Goal: Navigation & Orientation: Find specific page/section

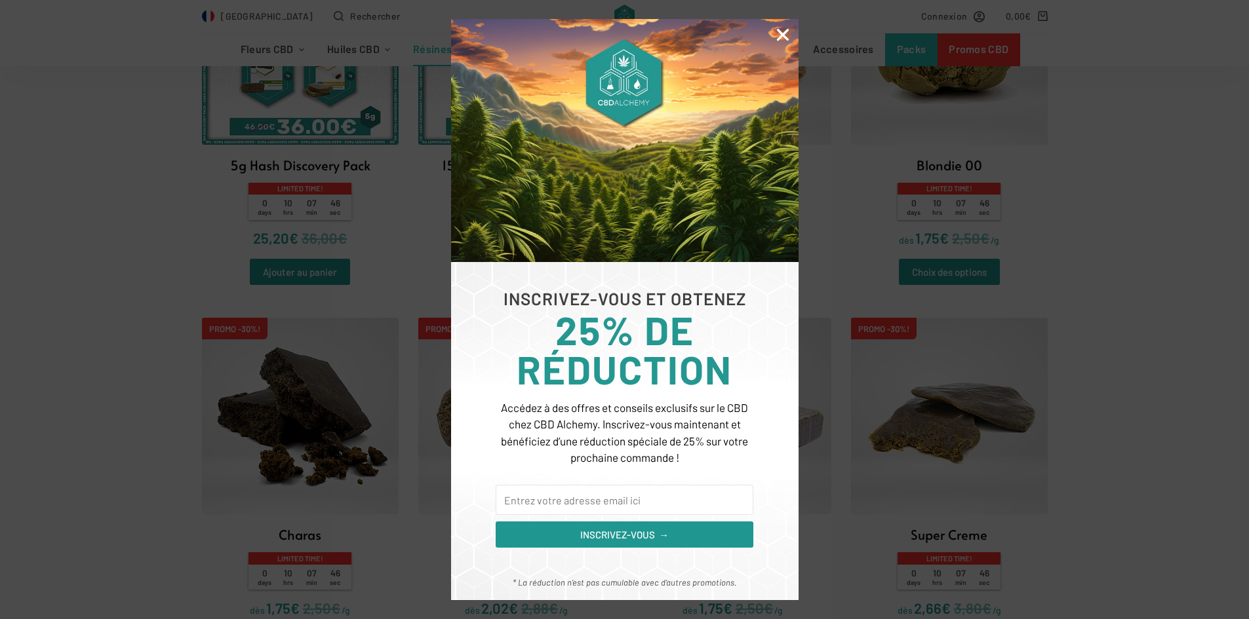
scroll to position [590, 0]
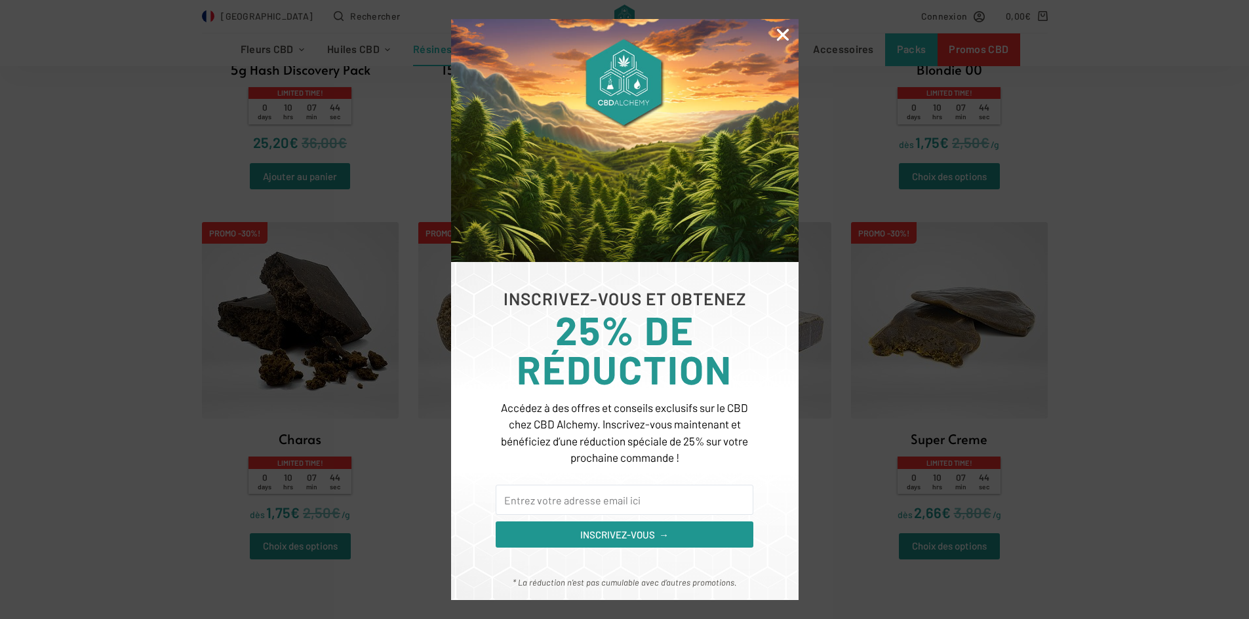
click at [779, 29] on icon "Close" at bounding box center [782, 34] width 17 height 17
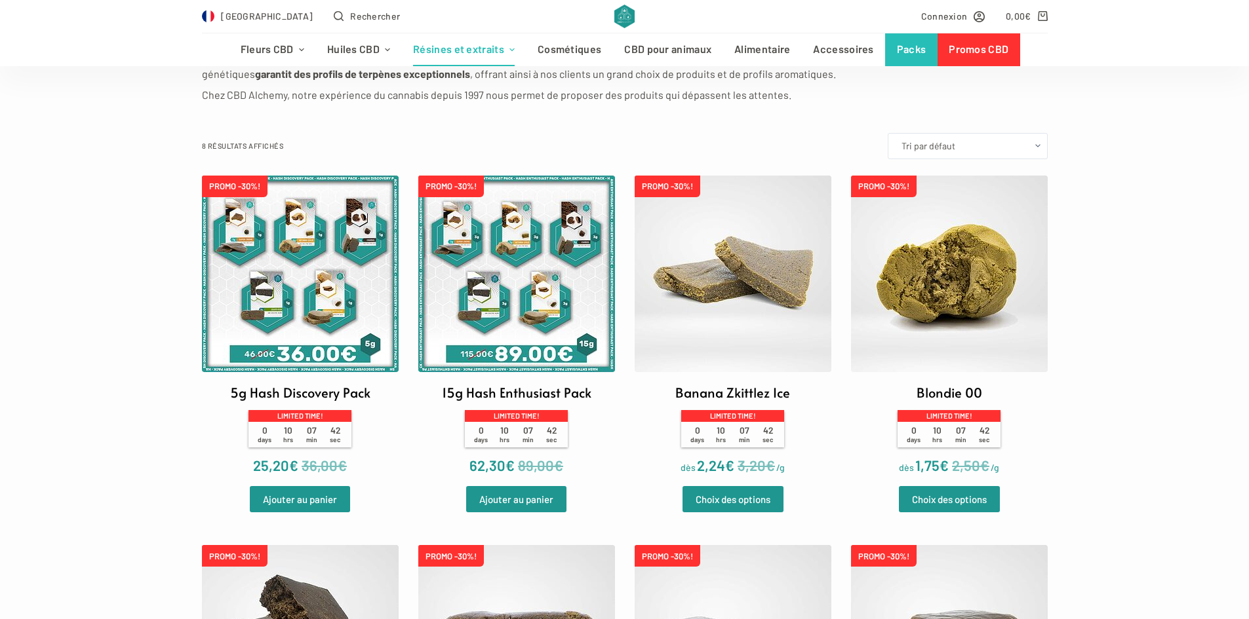
scroll to position [66, 0]
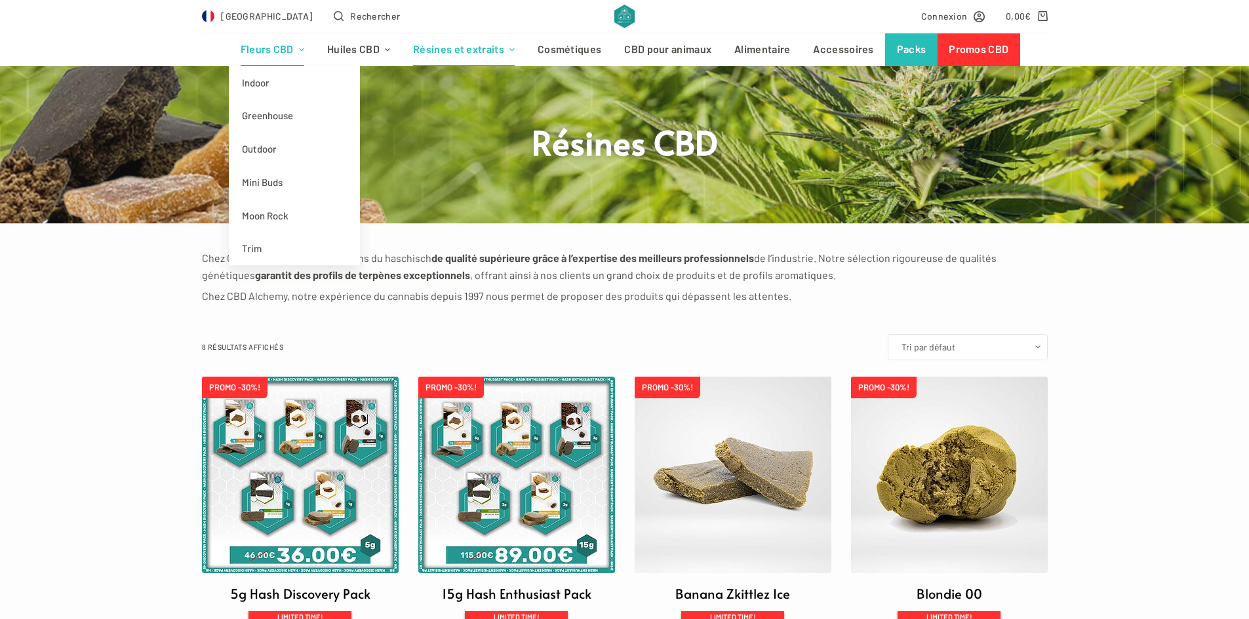
click at [252, 49] on link "Fleurs CBD" at bounding box center [272, 49] width 87 height 33
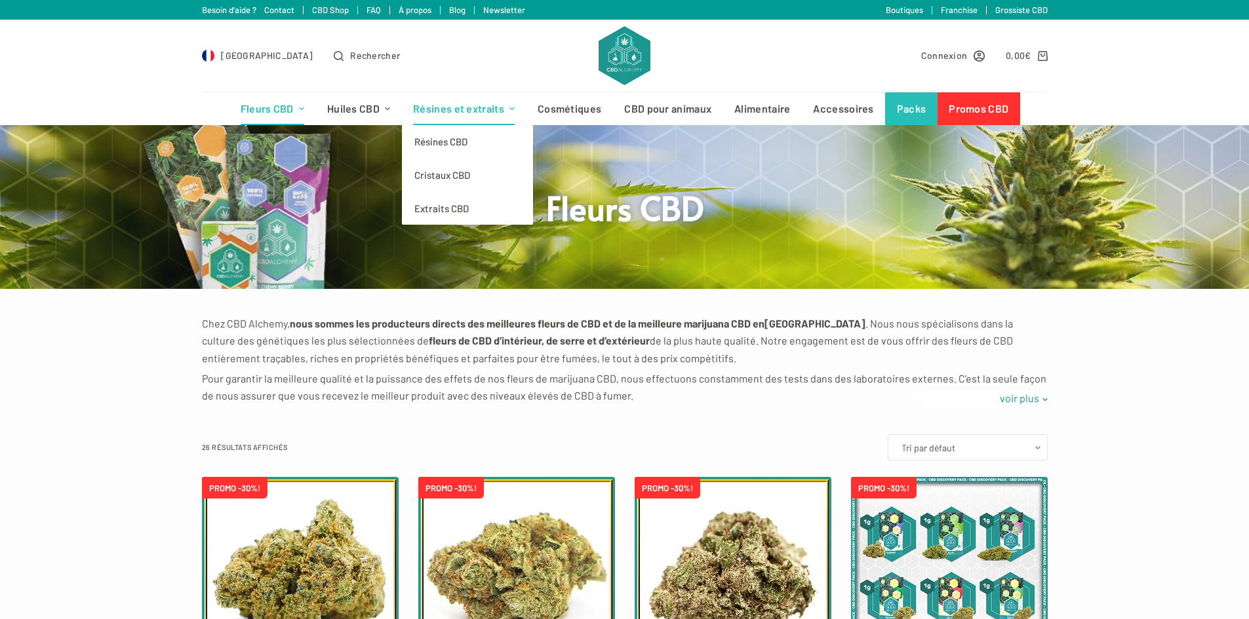
click at [465, 107] on link "Résines et extraits" at bounding box center [464, 108] width 125 height 33
